Goal: Task Accomplishment & Management: Manage account settings

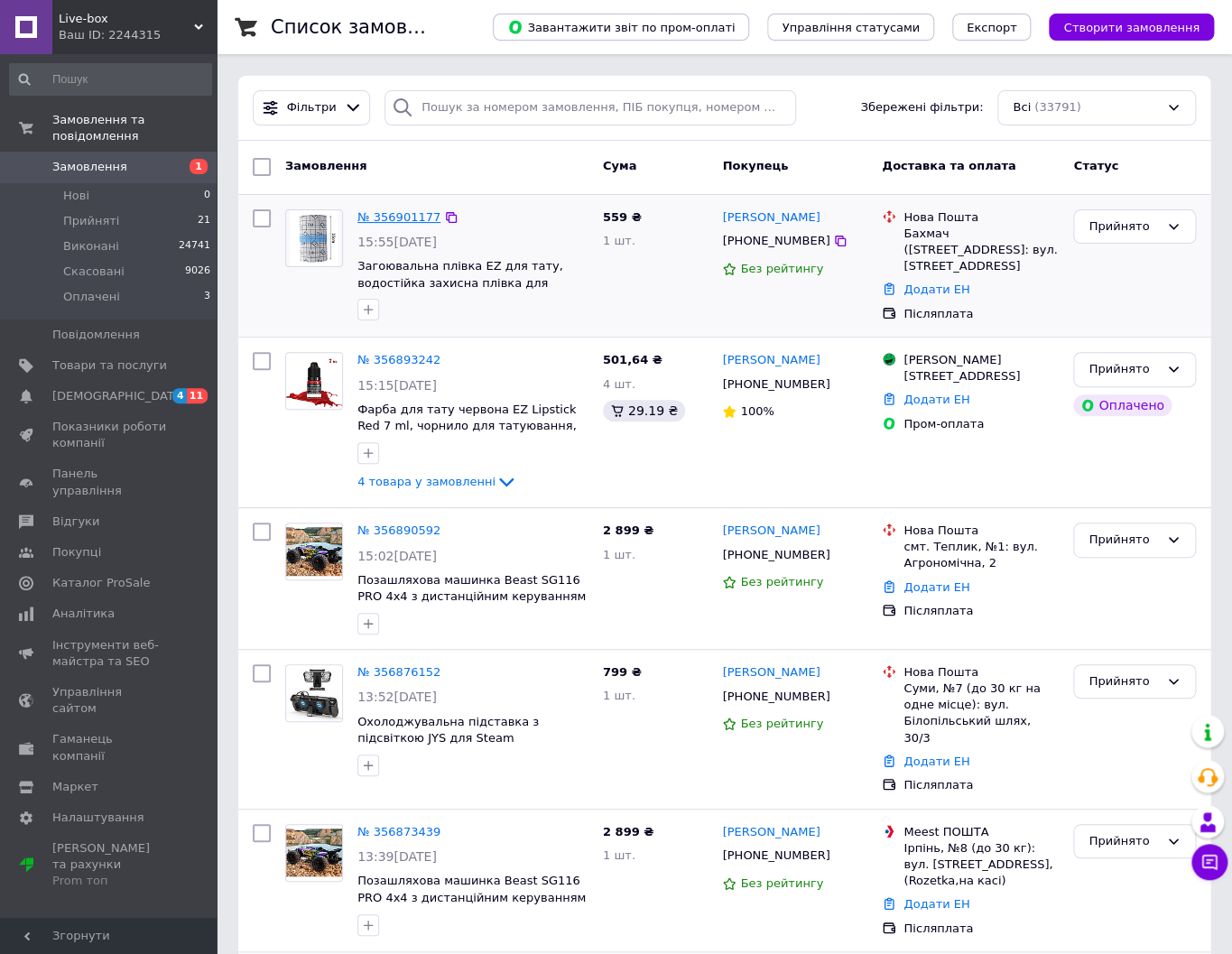
click at [394, 213] on link "№ 356901177" at bounding box center [399, 216] width 83 height 13
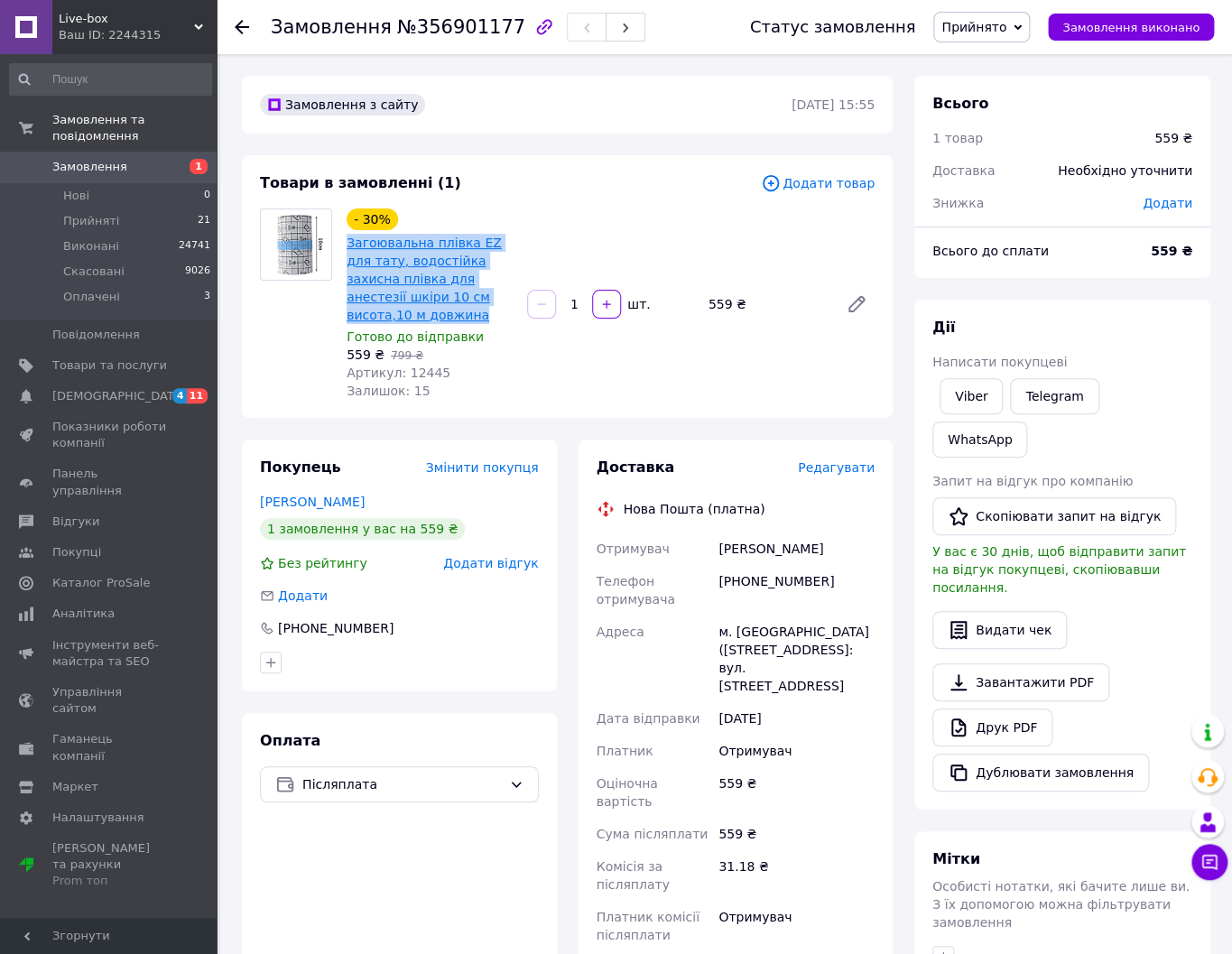
drag, startPoint x: 512, startPoint y: 300, endPoint x: 349, endPoint y: 246, distance: 171.7
click at [349, 246] on span "Загоювальна плівка EZ для тату, водостійка захисна плівка для анестезії шкіри 1…" at bounding box center [429, 278] width 166 height 90
click at [984, 399] on link "Viber" at bounding box center [970, 396] width 63 height 36
click at [125, 164] on span "Замовлення" at bounding box center [110, 167] width 115 height 16
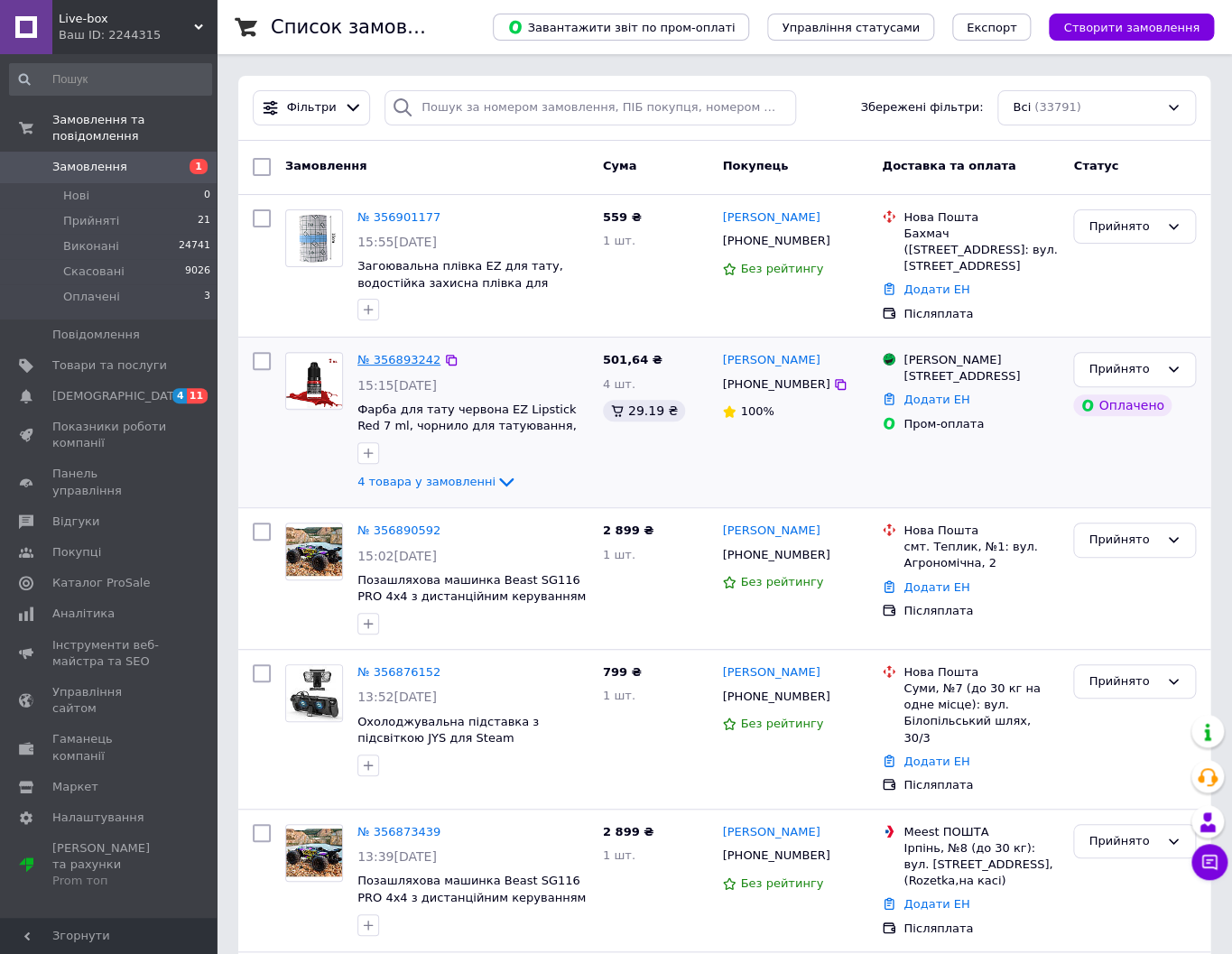
click at [421, 360] on link "№ 356893242" at bounding box center [399, 359] width 83 height 13
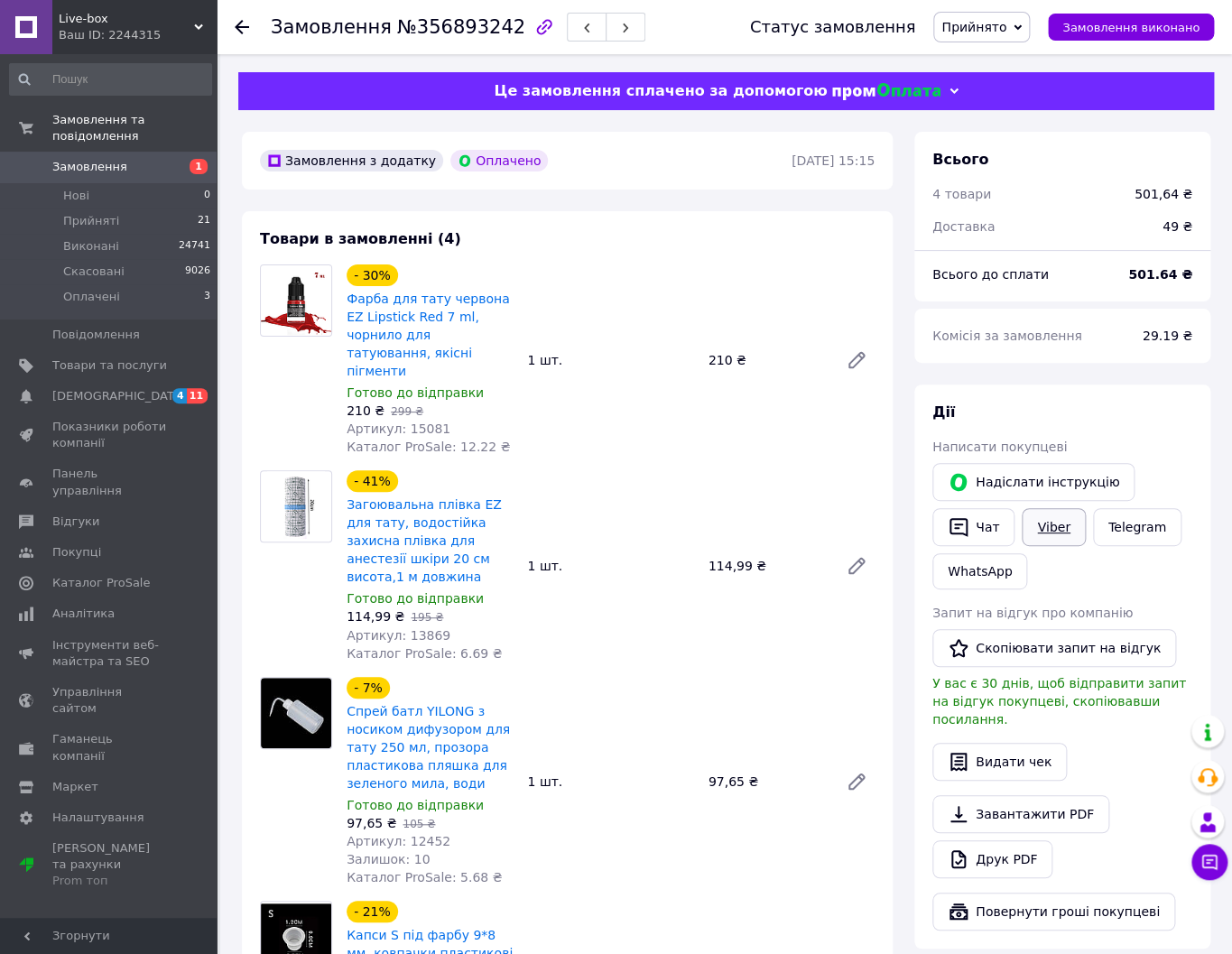
click at [1051, 535] on link "Viber" at bounding box center [1053, 527] width 63 height 38
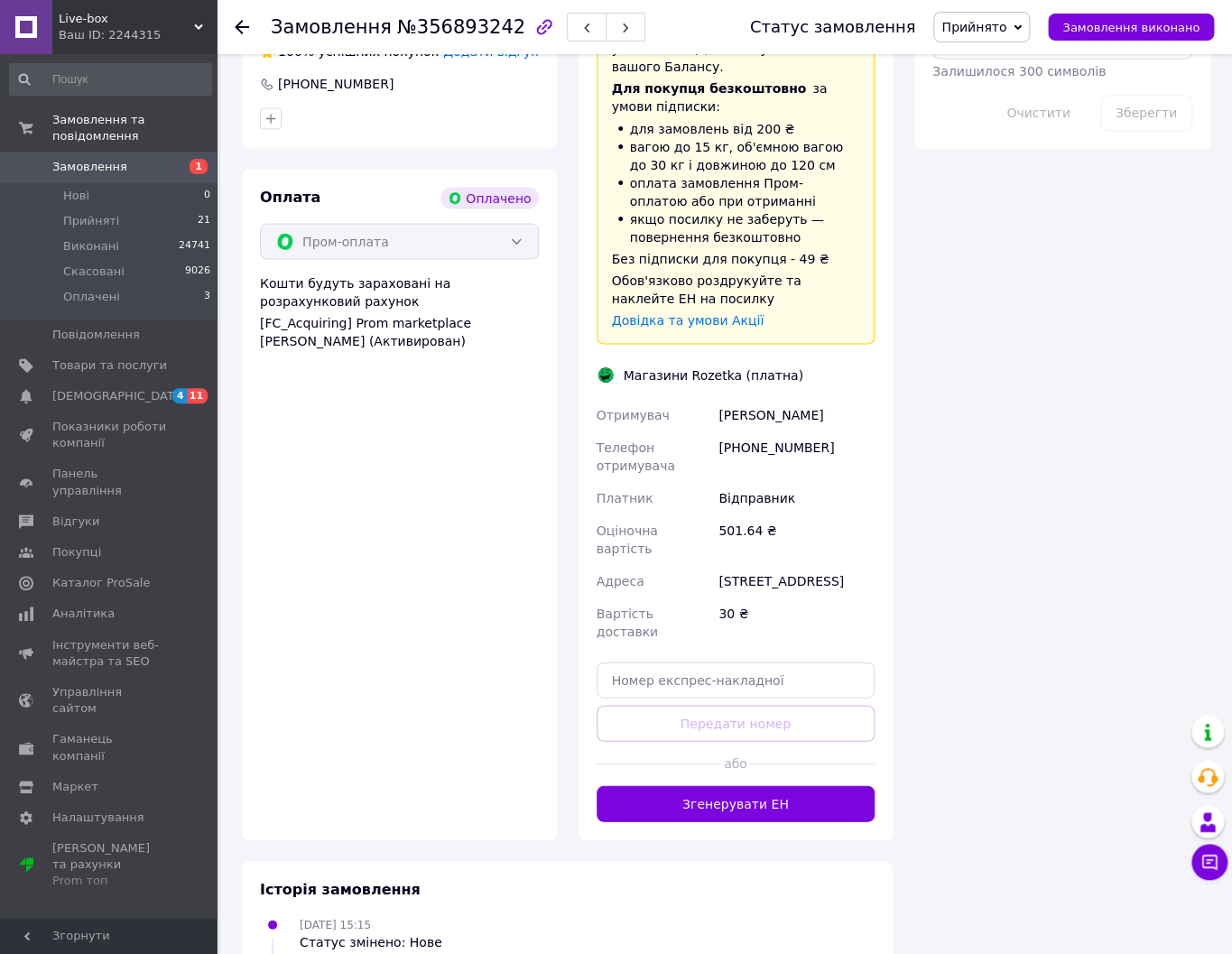
scroll to position [1309, 0]
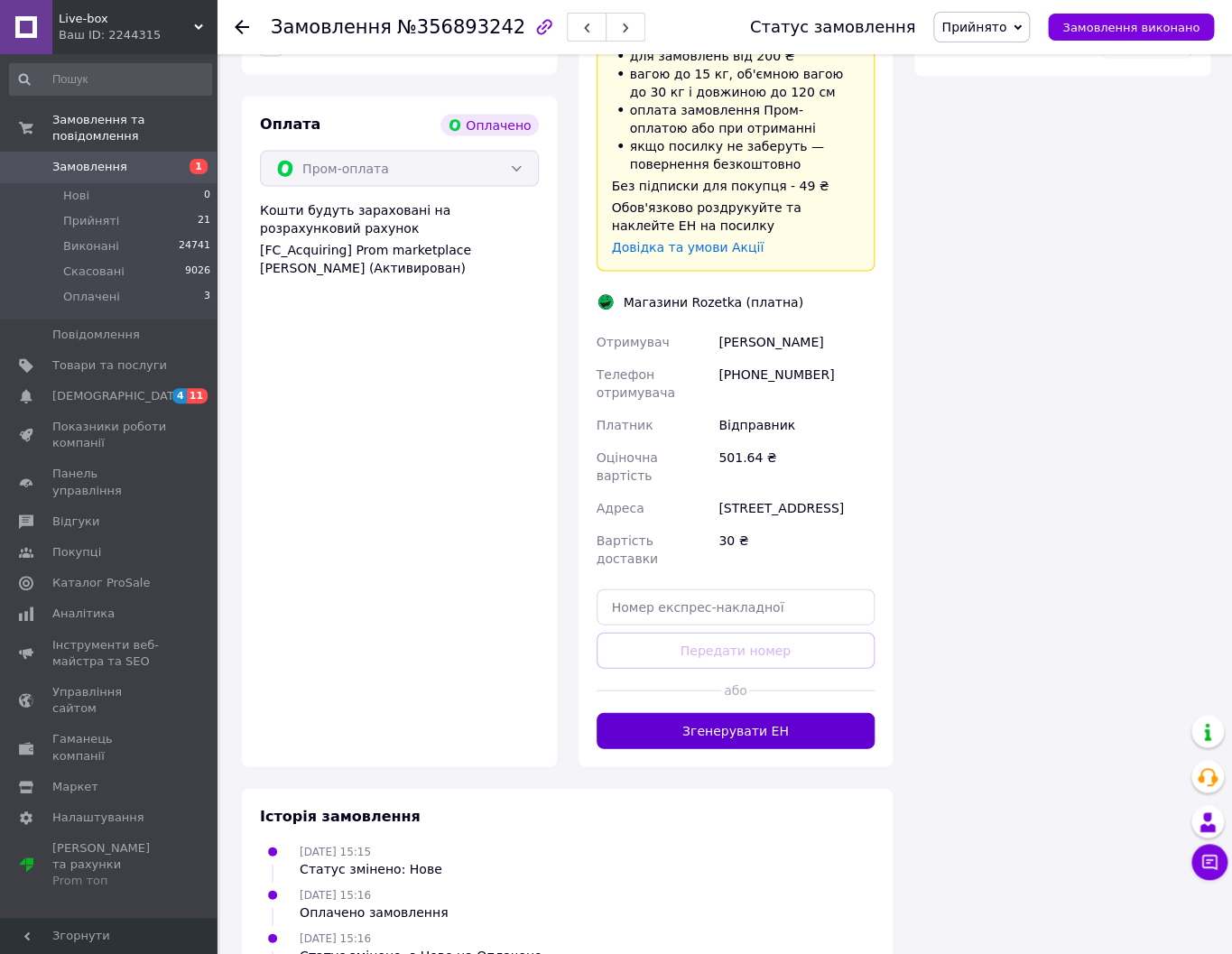
click at [697, 712] on button "Згенерувати ЕН" at bounding box center [736, 730] width 279 height 36
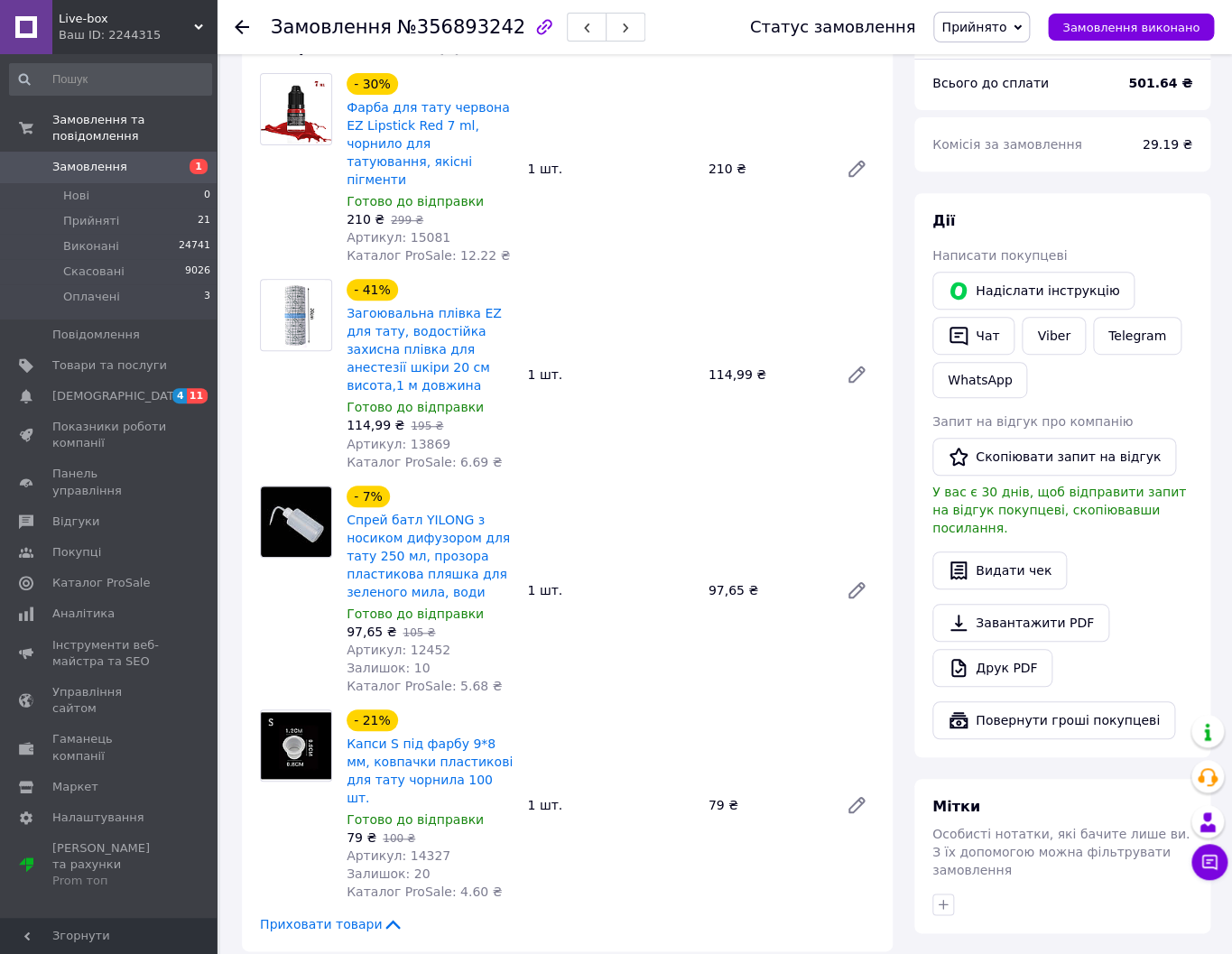
scroll to position [0, 0]
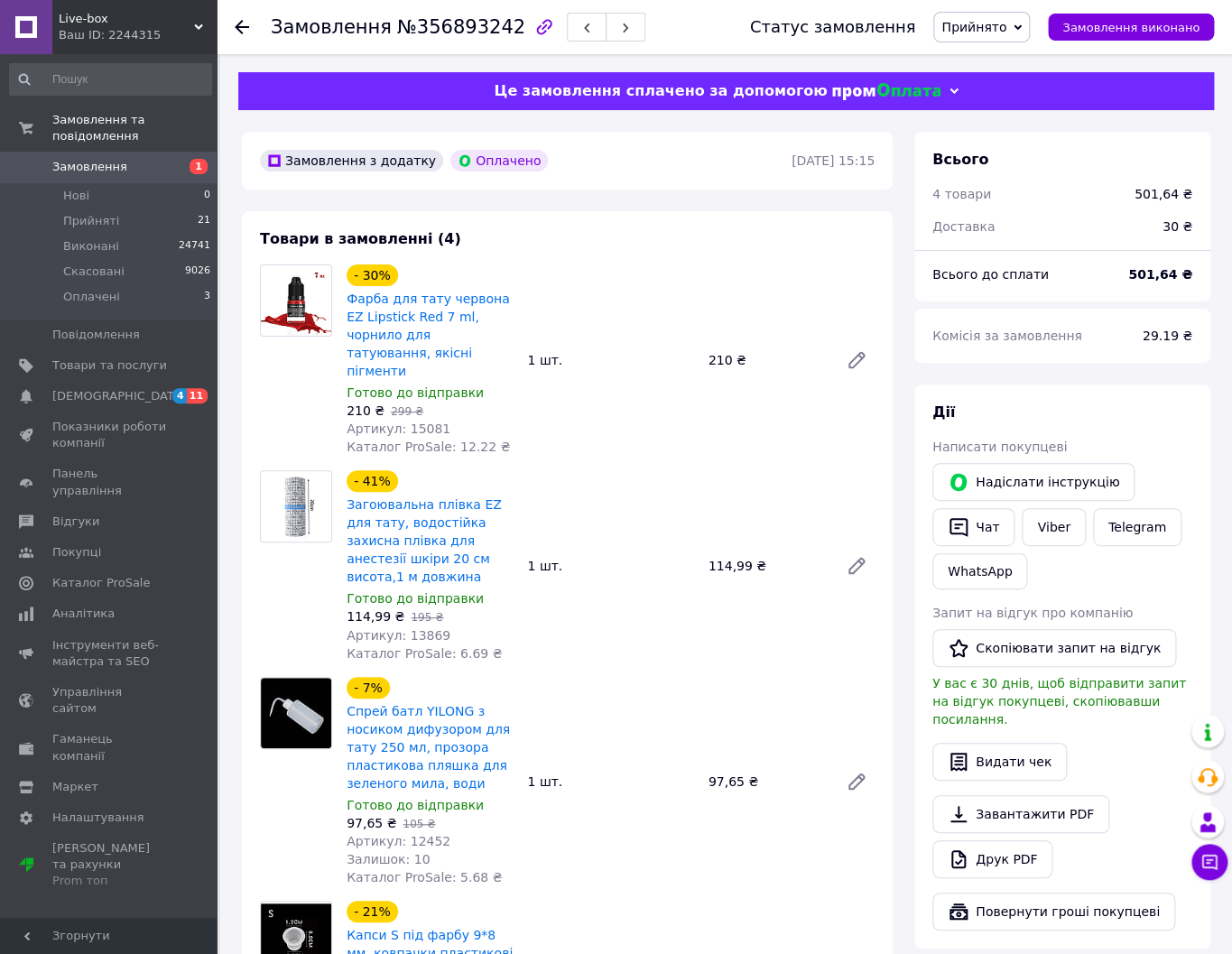
click at [453, 32] on span "№356893242" at bounding box center [461, 26] width 128 height 22
copy span "356893242"
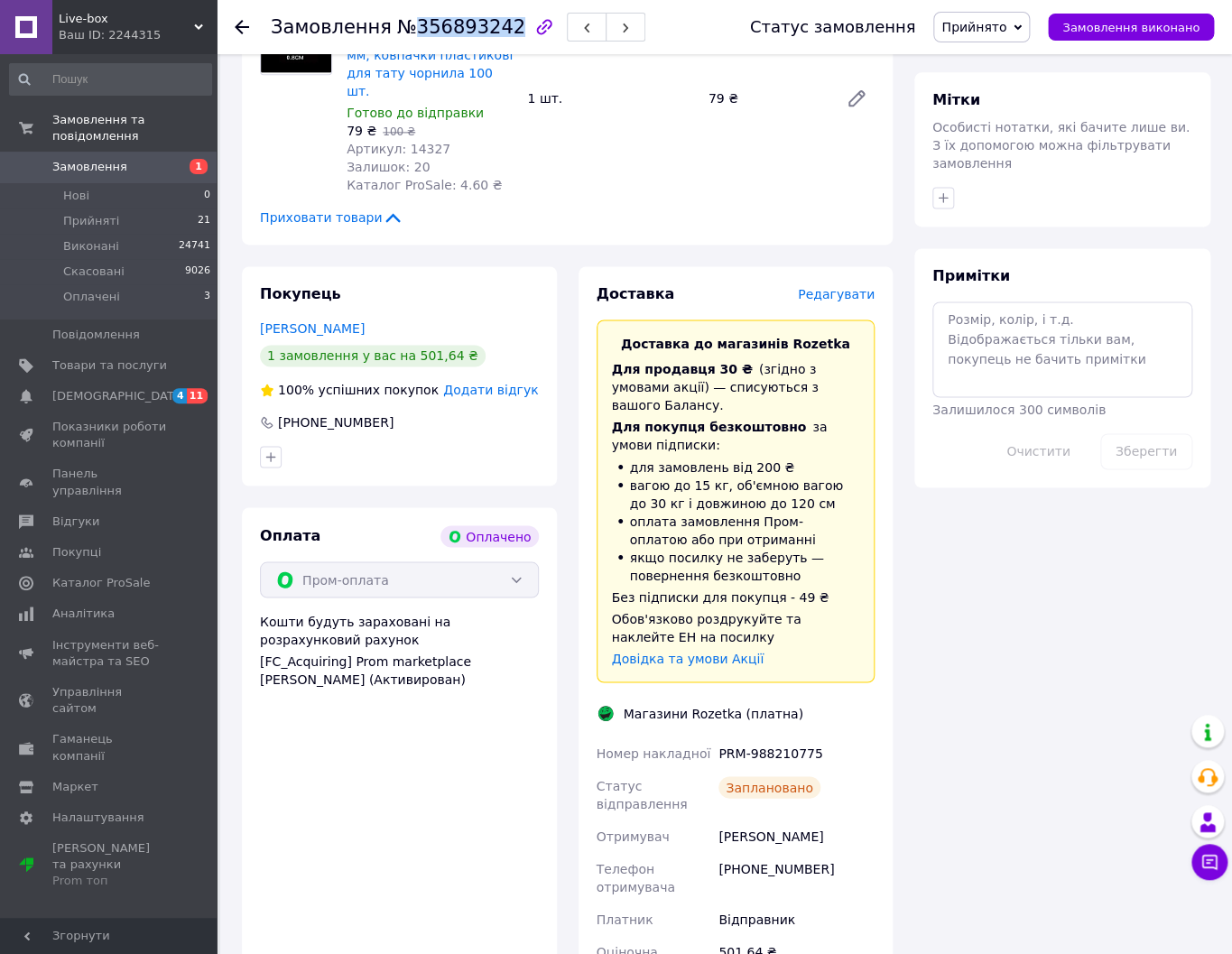
scroll to position [1012, 0]
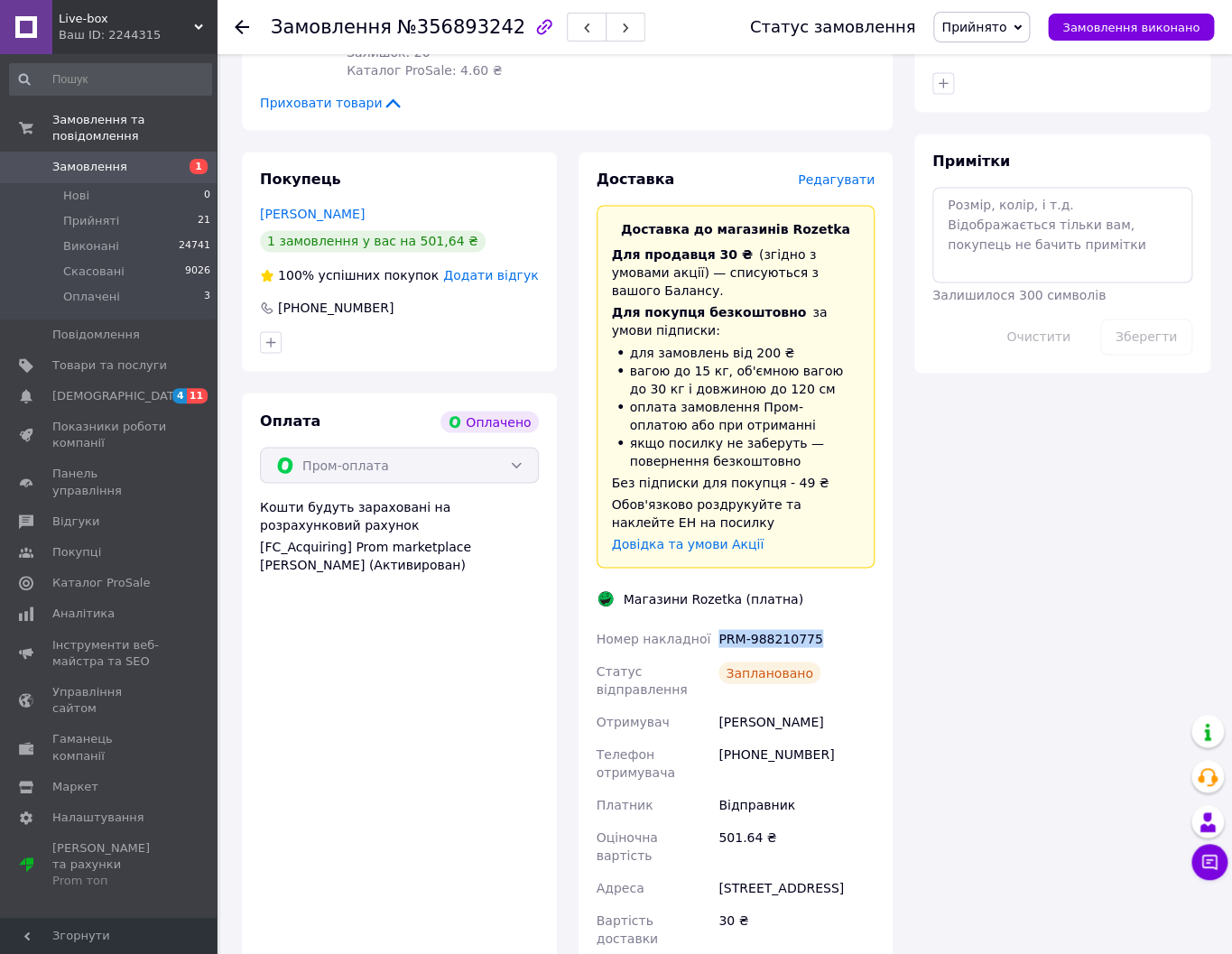
copy div "PRM-988210775"
drag, startPoint x: 825, startPoint y: 561, endPoint x: 717, endPoint y: 554, distance: 108.2
click at [717, 622] on div "PRM-988210775" at bounding box center [797, 638] width 164 height 33
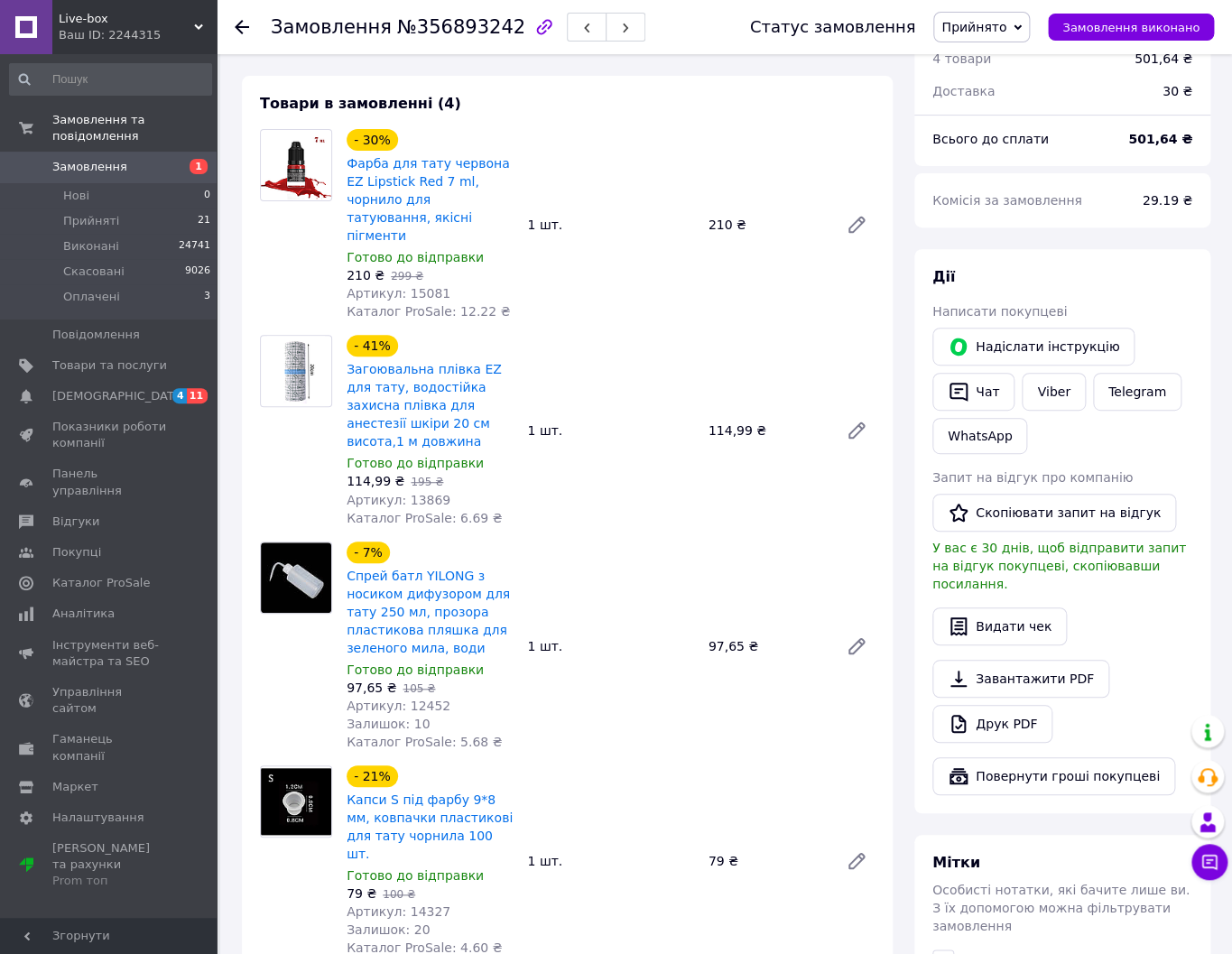
scroll to position [0, 0]
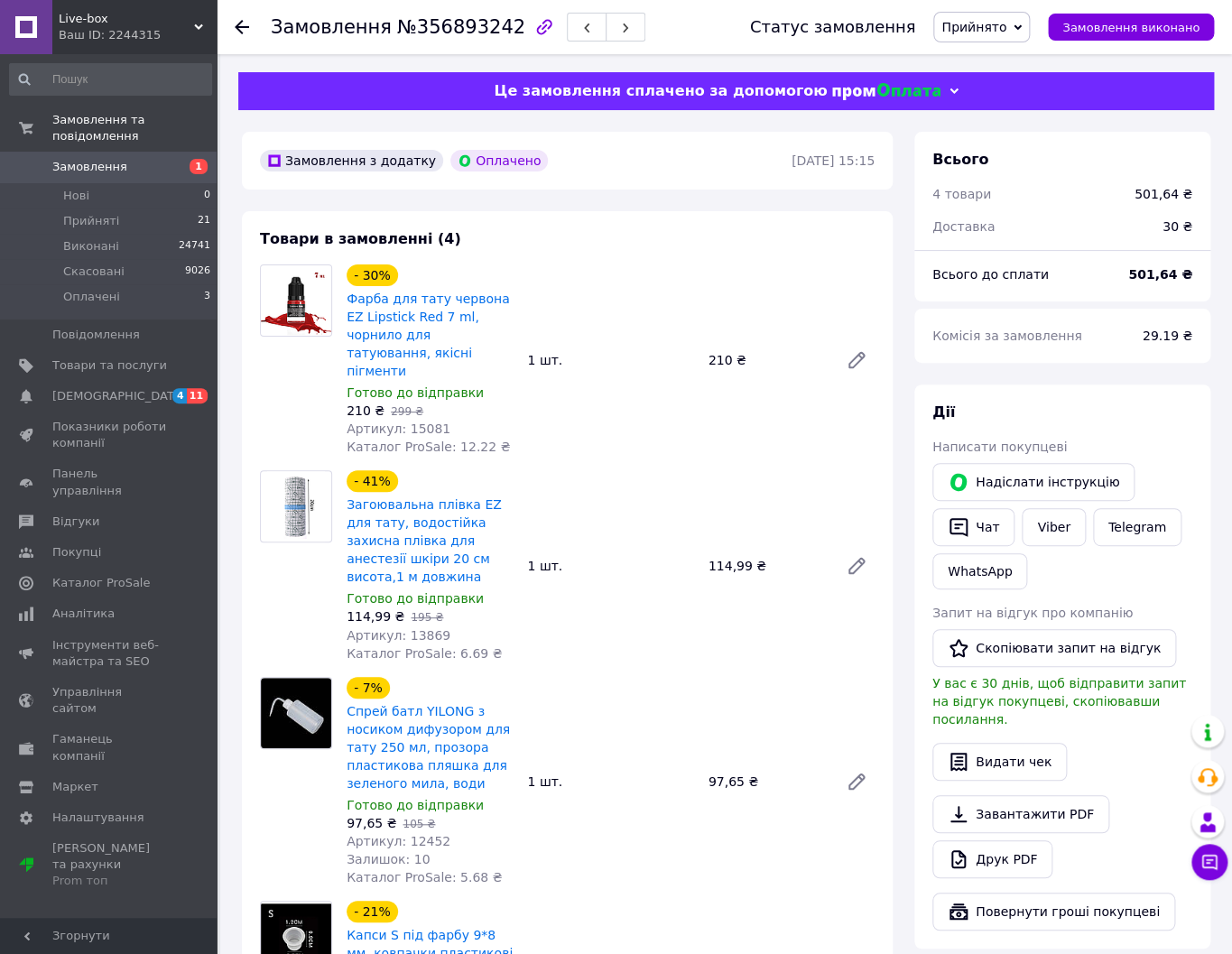
click at [240, 29] on icon at bounding box center [241, 26] width 14 height 14
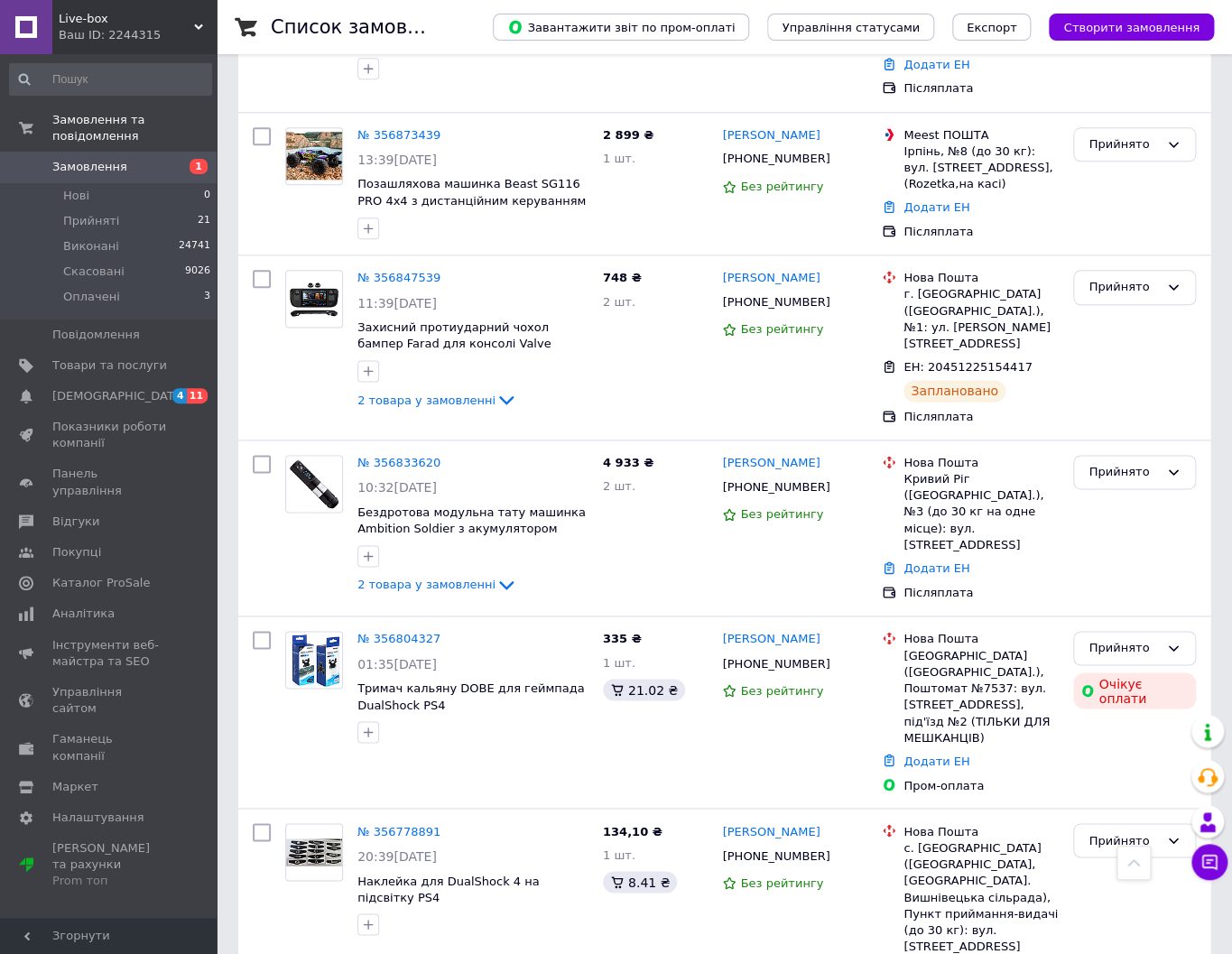
scroll to position [699, 0]
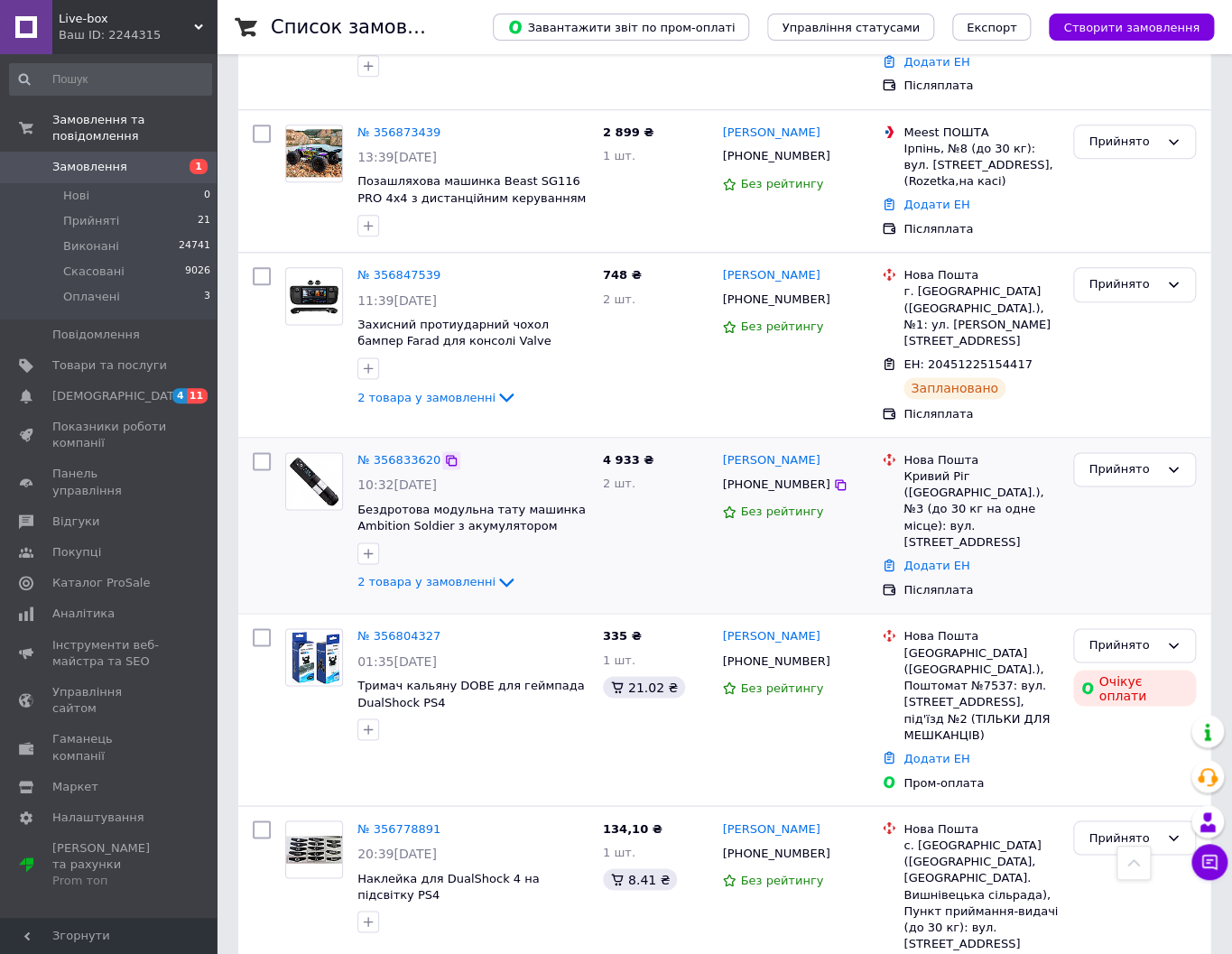
click at [452, 453] on icon at bounding box center [451, 459] width 14 height 14
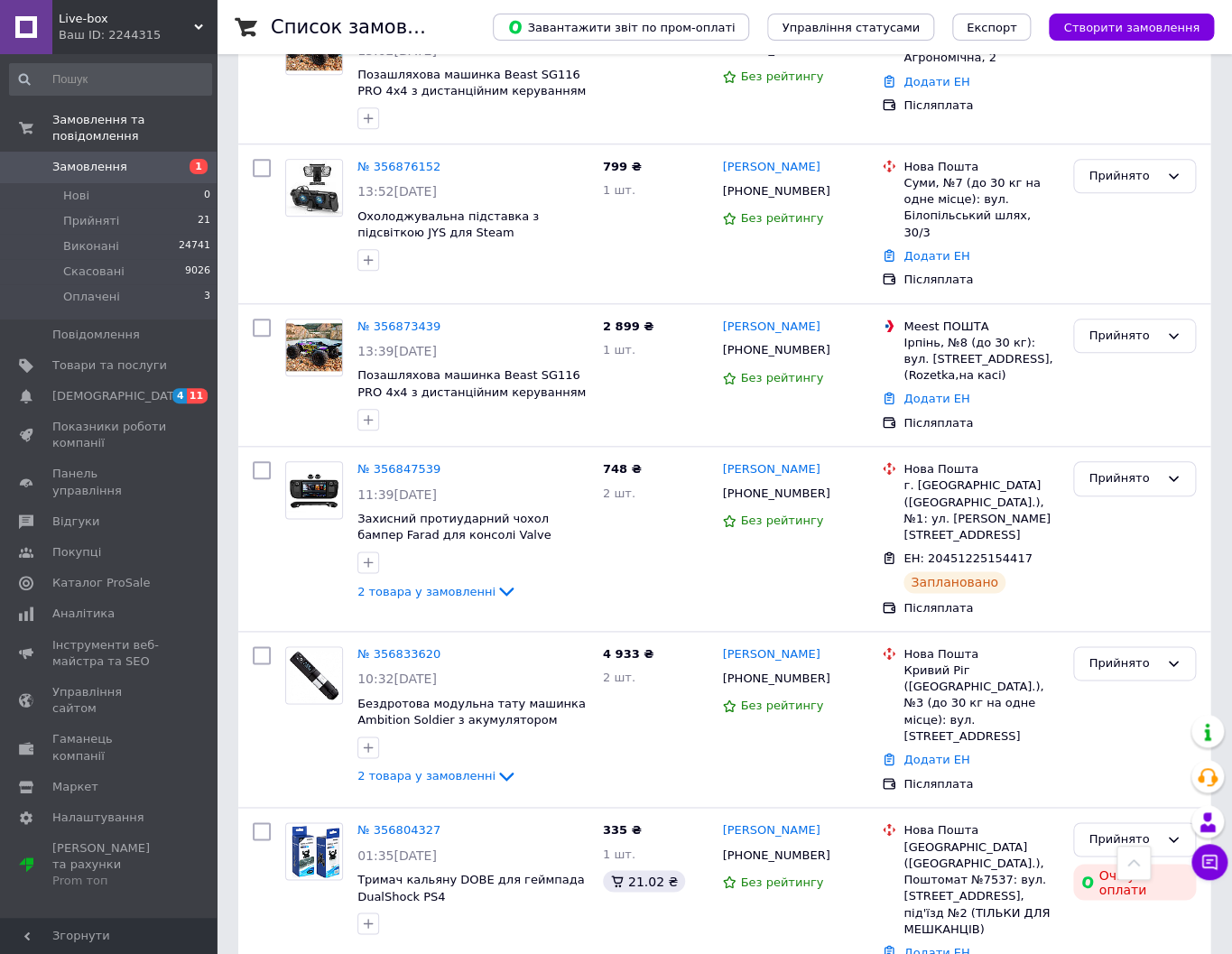
scroll to position [0, 0]
